Goal: Task Accomplishment & Management: Use online tool/utility

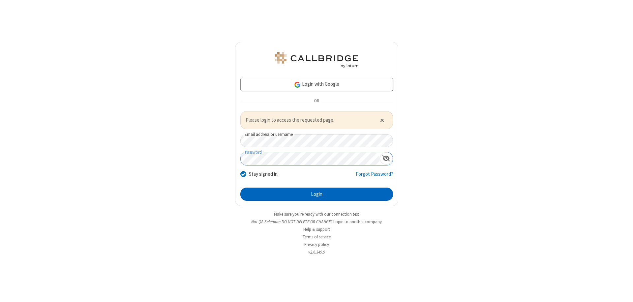
click at [316, 194] on button "Login" at bounding box center [316, 193] width 153 height 13
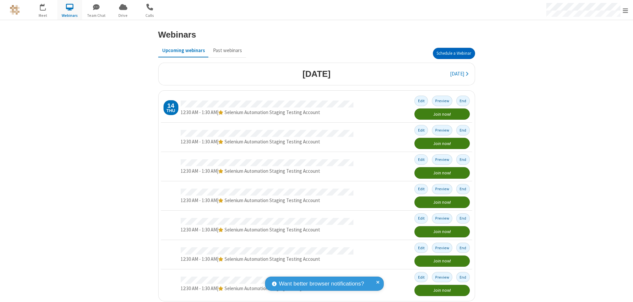
click at [451, 53] on button "Schedule a Webinar" at bounding box center [454, 53] width 42 height 11
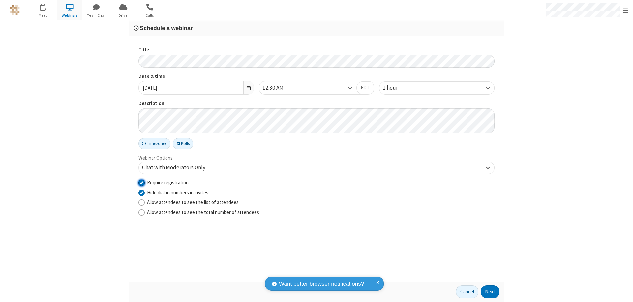
click at [141, 182] on input "Require registration" at bounding box center [141, 182] width 6 height 7
checkbox input "false"
click at [490, 292] on button "Next" at bounding box center [489, 291] width 19 height 13
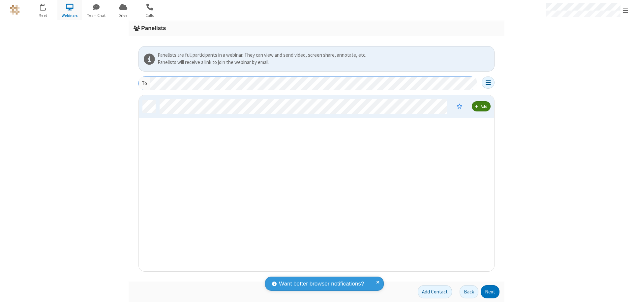
scroll to position [171, 350]
click at [490, 292] on button "Next" at bounding box center [489, 291] width 19 height 13
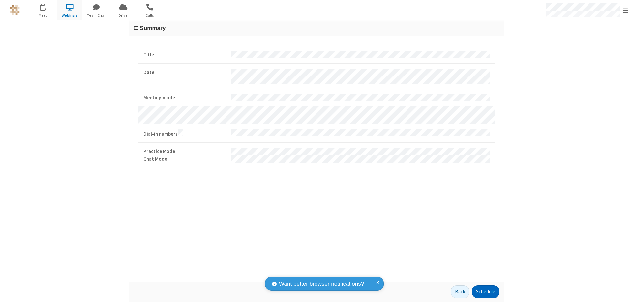
click at [485, 292] on button "Schedule" at bounding box center [485, 291] width 28 height 13
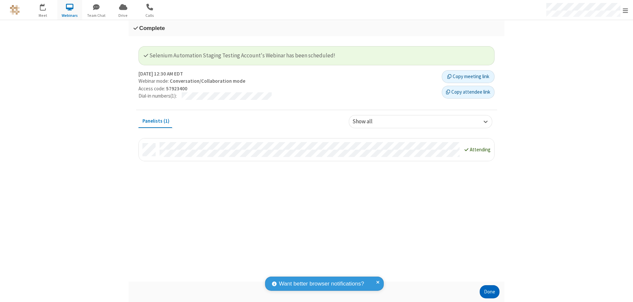
click at [489, 292] on button "Done" at bounding box center [489, 291] width 20 height 13
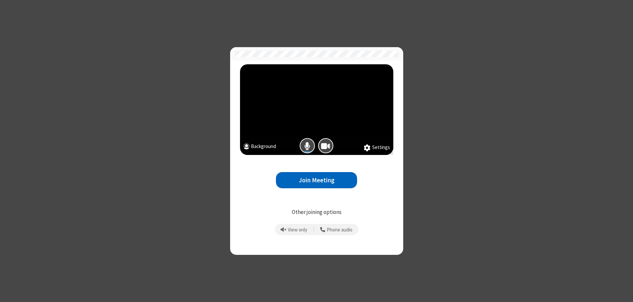
click at [316, 180] on button "Join Meeting" at bounding box center [316, 180] width 81 height 16
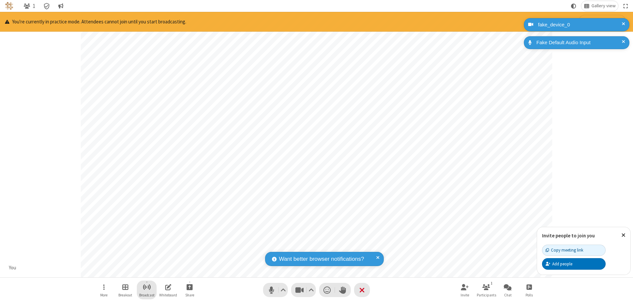
click at [146, 287] on span "Start broadcast" at bounding box center [147, 287] width 8 height 8
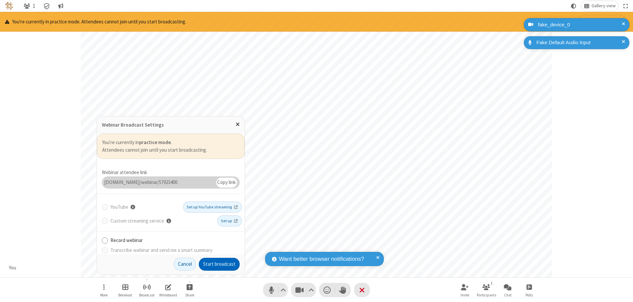
click at [219, 264] on button "Start broadcast" at bounding box center [219, 264] width 41 height 13
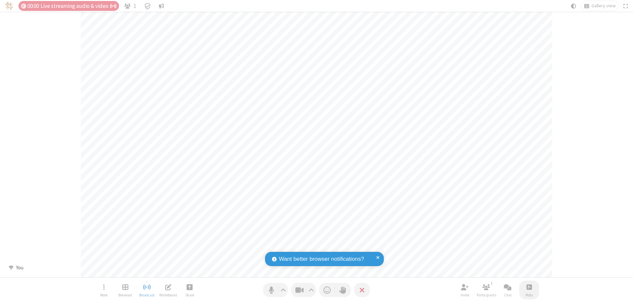
click at [528, 287] on span "Open poll" at bounding box center [528, 287] width 5 height 8
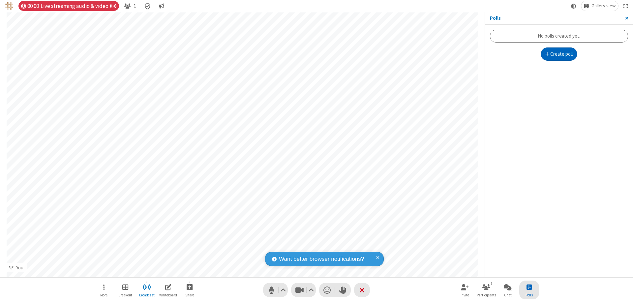
click at [558, 54] on button "Create poll" at bounding box center [559, 53] width 36 height 13
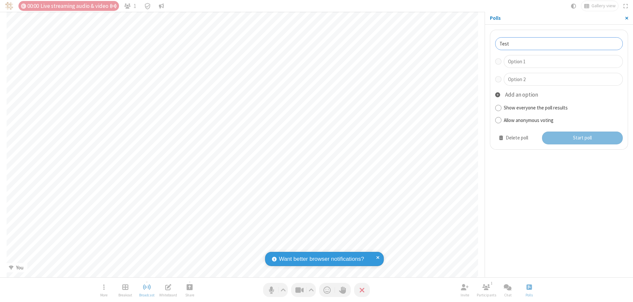
type input "Test"
type input "Yes"
type input "No"
click at [581, 138] on button "Start poll" at bounding box center [582, 137] width 81 height 13
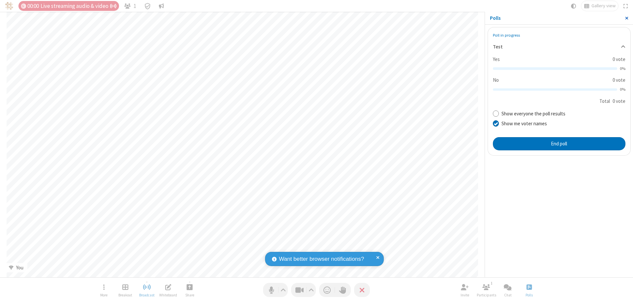
click at [626, 18] on span "Close sidebar" at bounding box center [626, 17] width 3 height 5
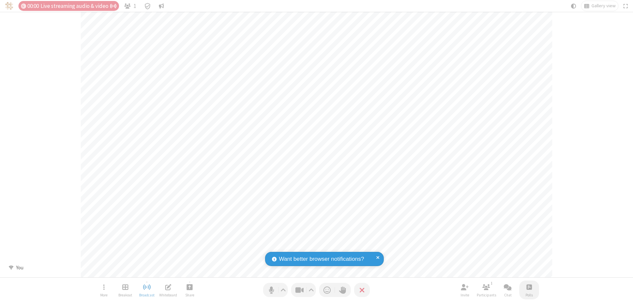
click at [528, 287] on span "Open poll" at bounding box center [528, 287] width 5 height 8
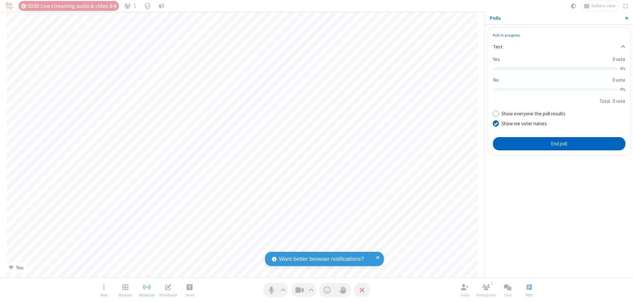
click at [558, 143] on button "End poll" at bounding box center [559, 143] width 132 height 13
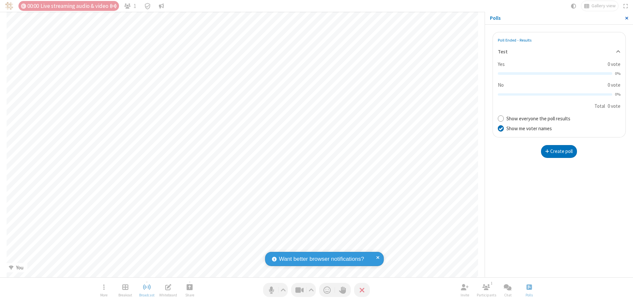
click at [626, 18] on span "Close sidebar" at bounding box center [626, 17] width 3 height 5
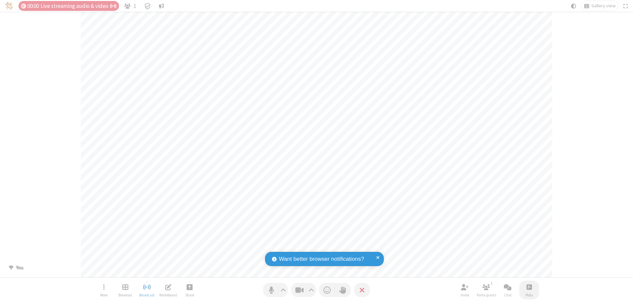
click at [528, 287] on span "Open poll" at bounding box center [528, 287] width 5 height 8
